Goal: Task Accomplishment & Management: Complete application form

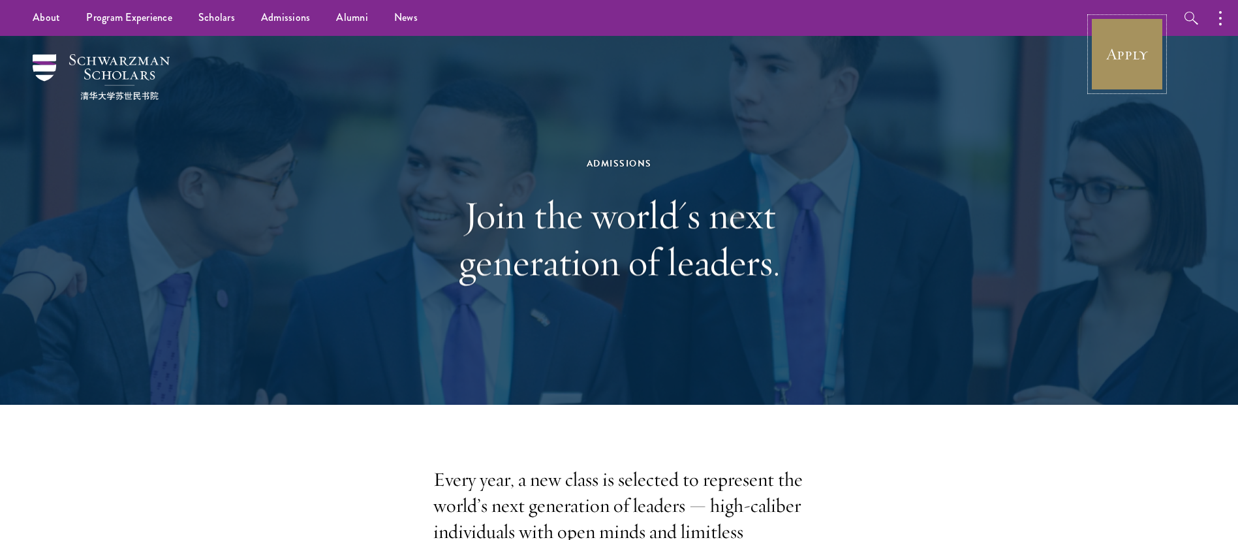
click at [1117, 55] on link "Apply" at bounding box center [1127, 54] width 73 height 73
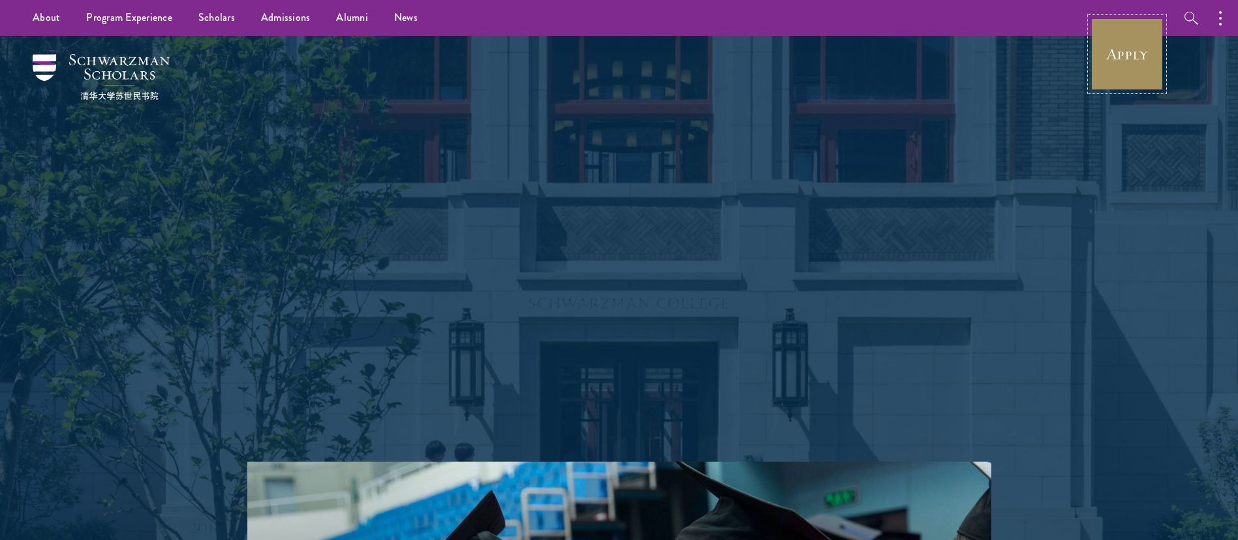
click at [1132, 53] on link "Apply" at bounding box center [1127, 54] width 73 height 73
